Goal: Information Seeking & Learning: Compare options

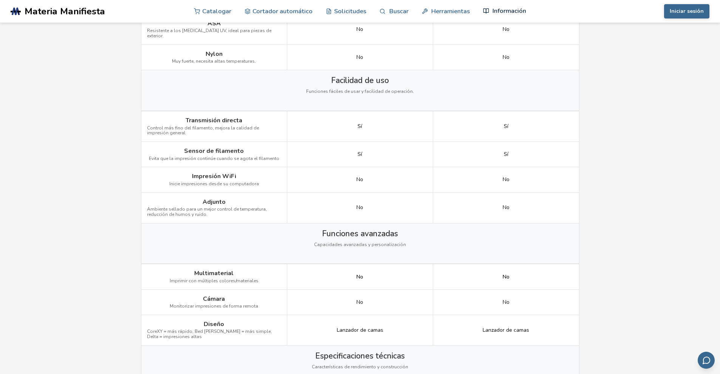
scroll to position [642, 0]
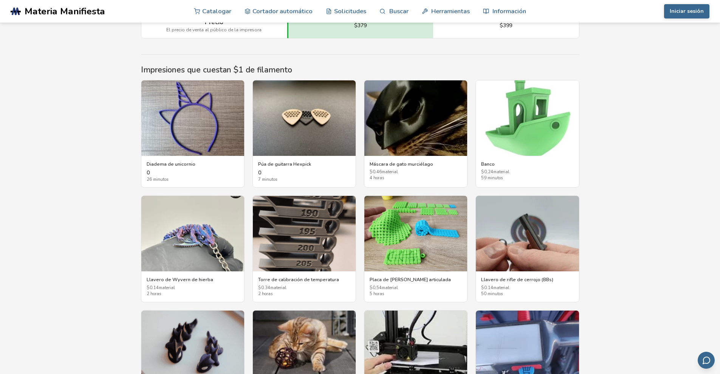
scroll to position [1209, 0]
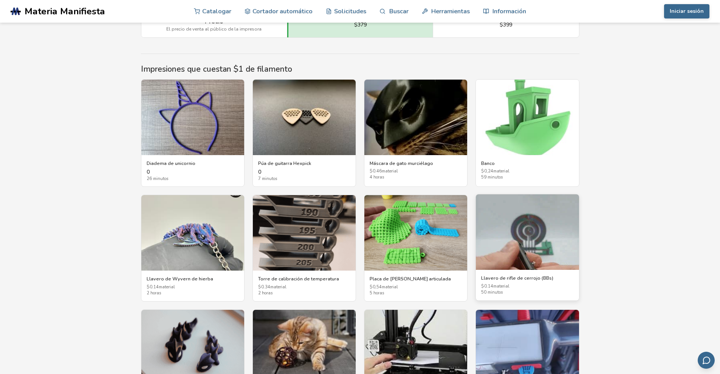
click at [521, 243] on img at bounding box center [527, 233] width 103 height 76
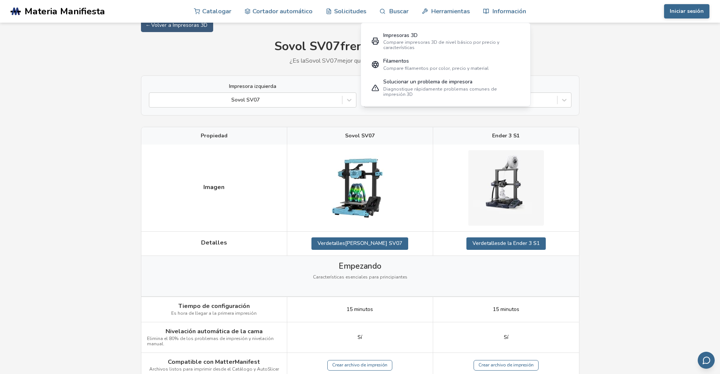
scroll to position [38, 0]
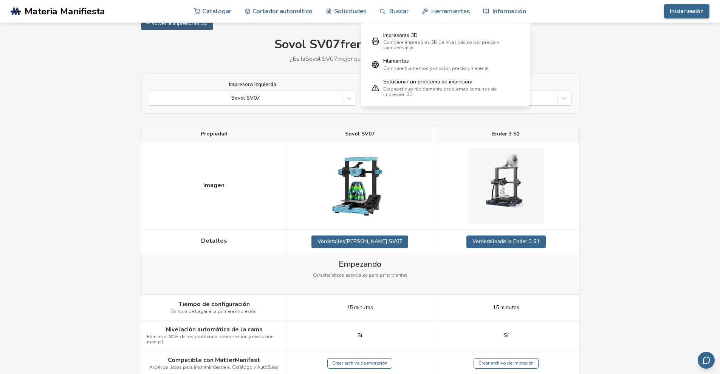
scroll to position [0, 0]
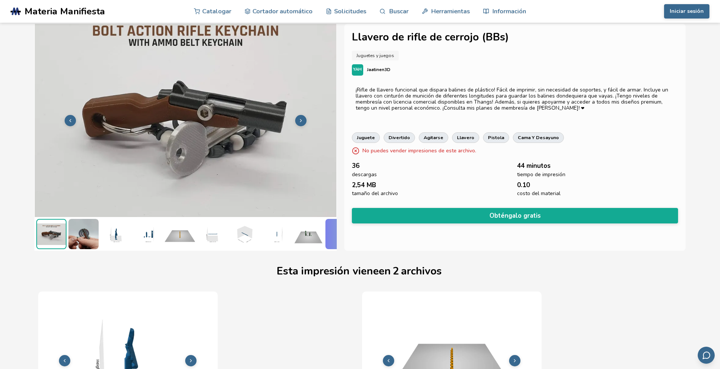
scroll to position [0, 3]
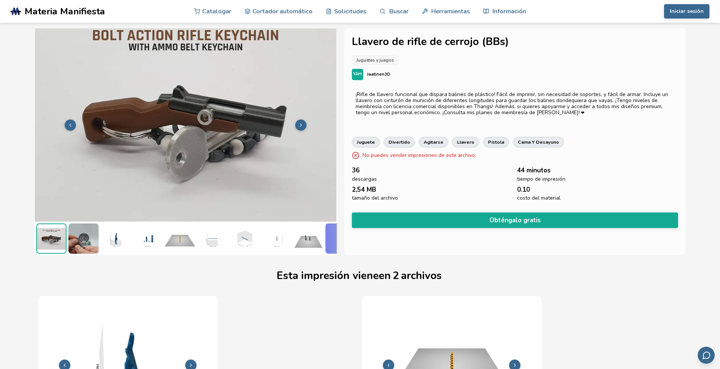
click at [298, 123] on icon at bounding box center [300, 124] width 5 height 5
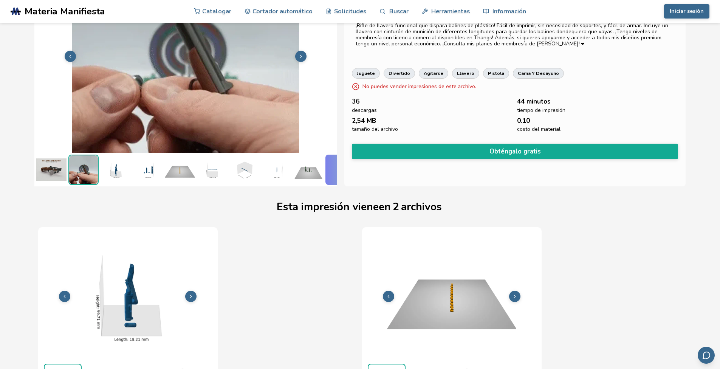
scroll to position [0, 0]
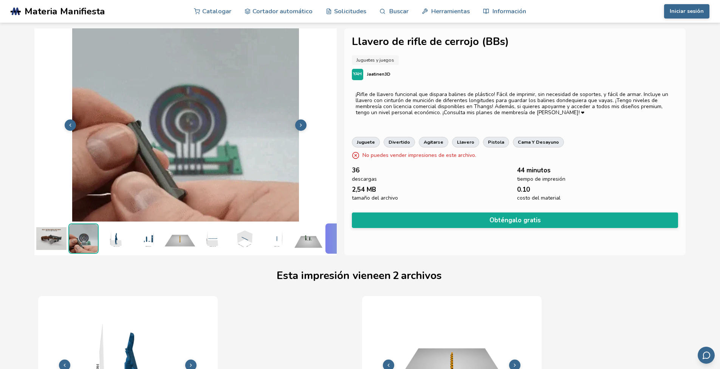
click at [116, 234] on img at bounding box center [115, 238] width 30 height 30
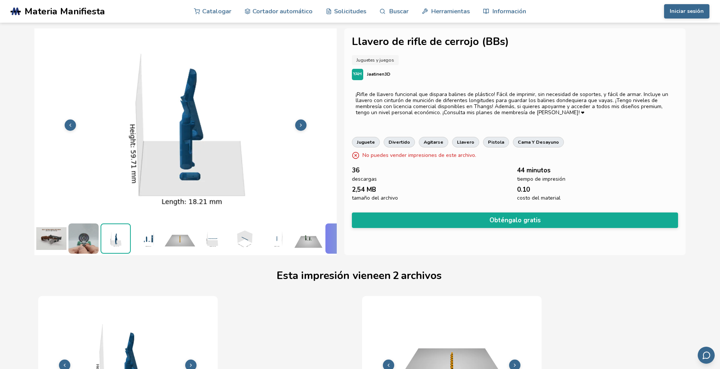
click at [148, 234] on img at bounding box center [148, 238] width 30 height 30
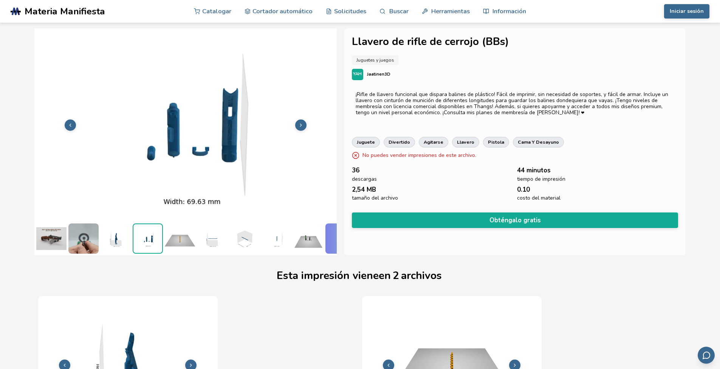
click at [185, 234] on img at bounding box center [180, 238] width 30 height 30
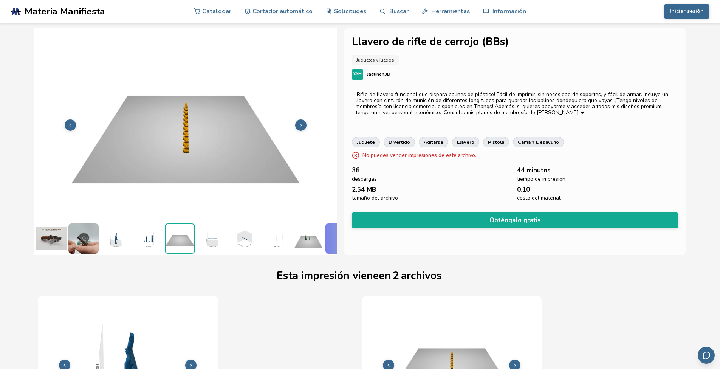
click at [218, 233] on img at bounding box center [212, 238] width 30 height 30
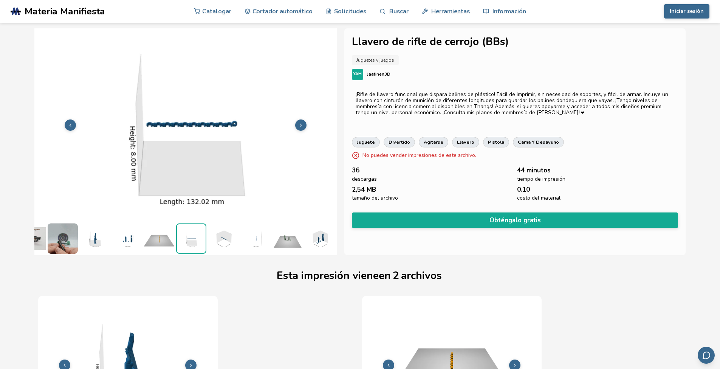
scroll to position [0, 3]
click at [211, 229] on img at bounding box center [223, 238] width 30 height 30
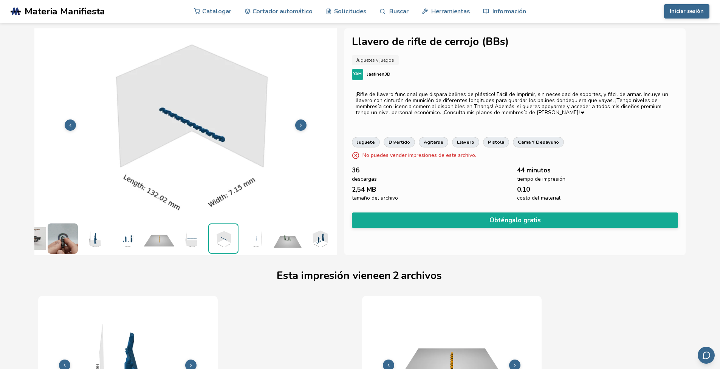
click at [240, 236] on img at bounding box center [255, 238] width 30 height 30
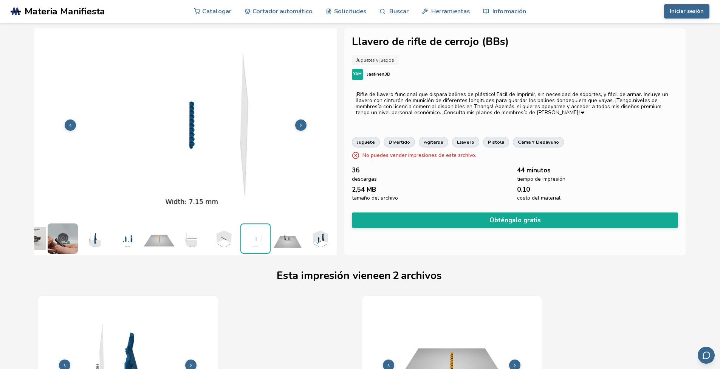
click at [272, 236] on img at bounding box center [287, 238] width 30 height 30
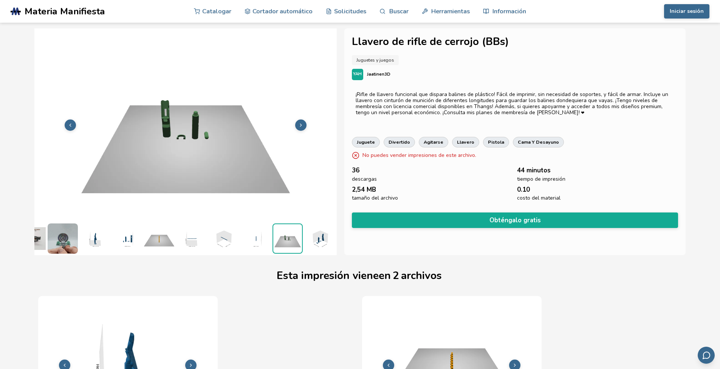
click at [313, 236] on img at bounding box center [319, 238] width 30 height 30
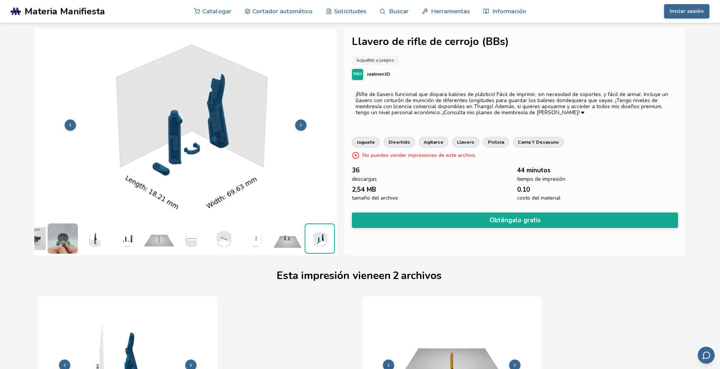
click at [54, 238] on img at bounding box center [63, 238] width 30 height 30
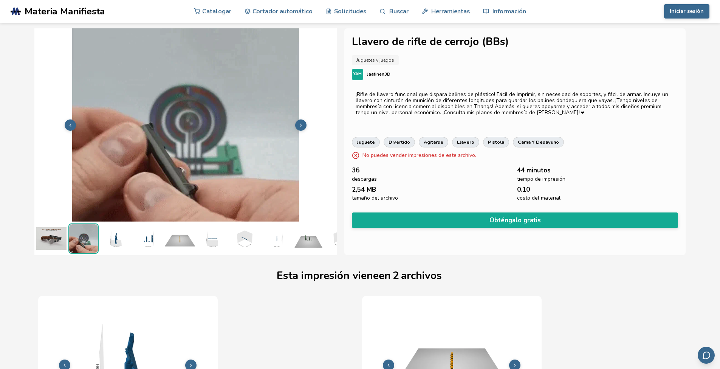
click at [60, 232] on img at bounding box center [51, 238] width 30 height 30
